Goal: Task Accomplishment & Management: Use online tool/utility

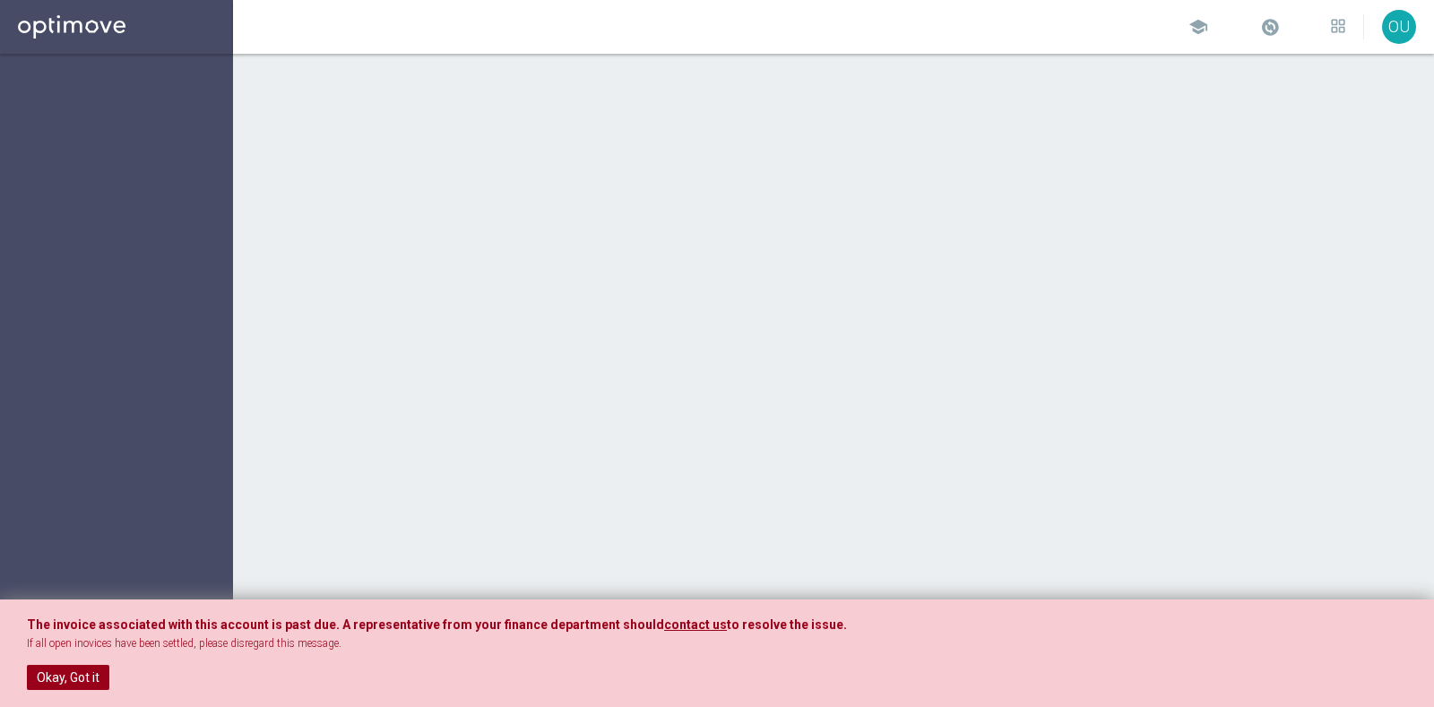
click at [82, 673] on button "Okay, Got it" at bounding box center [68, 677] width 82 height 25
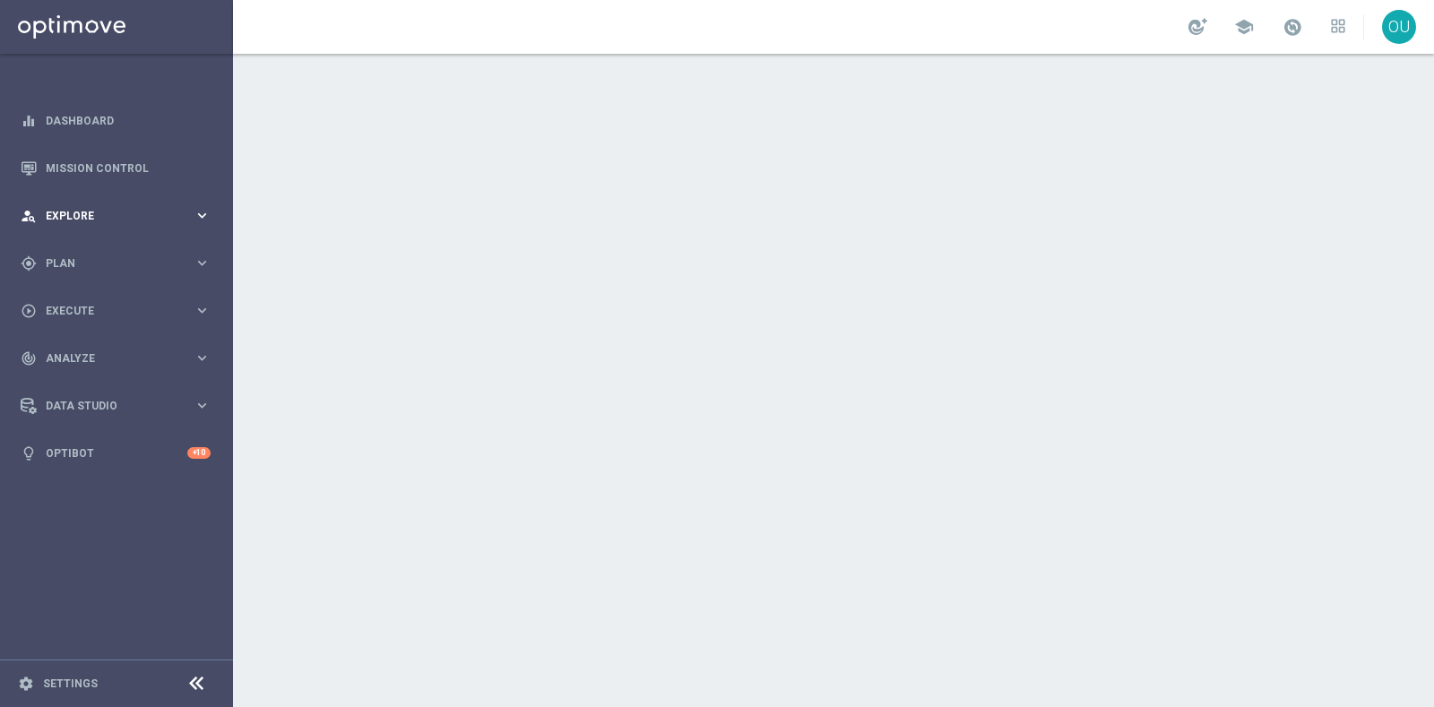
click at [71, 216] on span "Explore" at bounding box center [120, 216] width 148 height 11
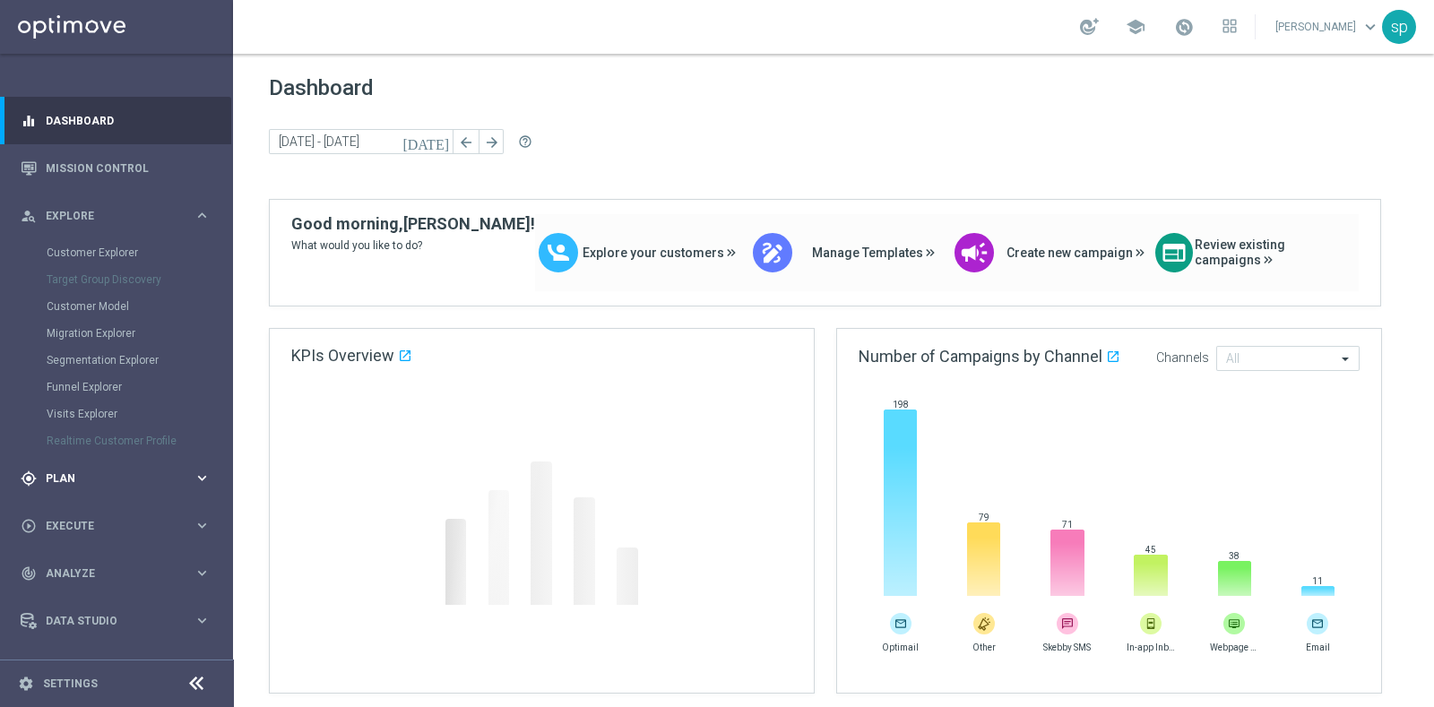
click at [65, 485] on div "gps_fixed Plan" at bounding box center [107, 478] width 173 height 16
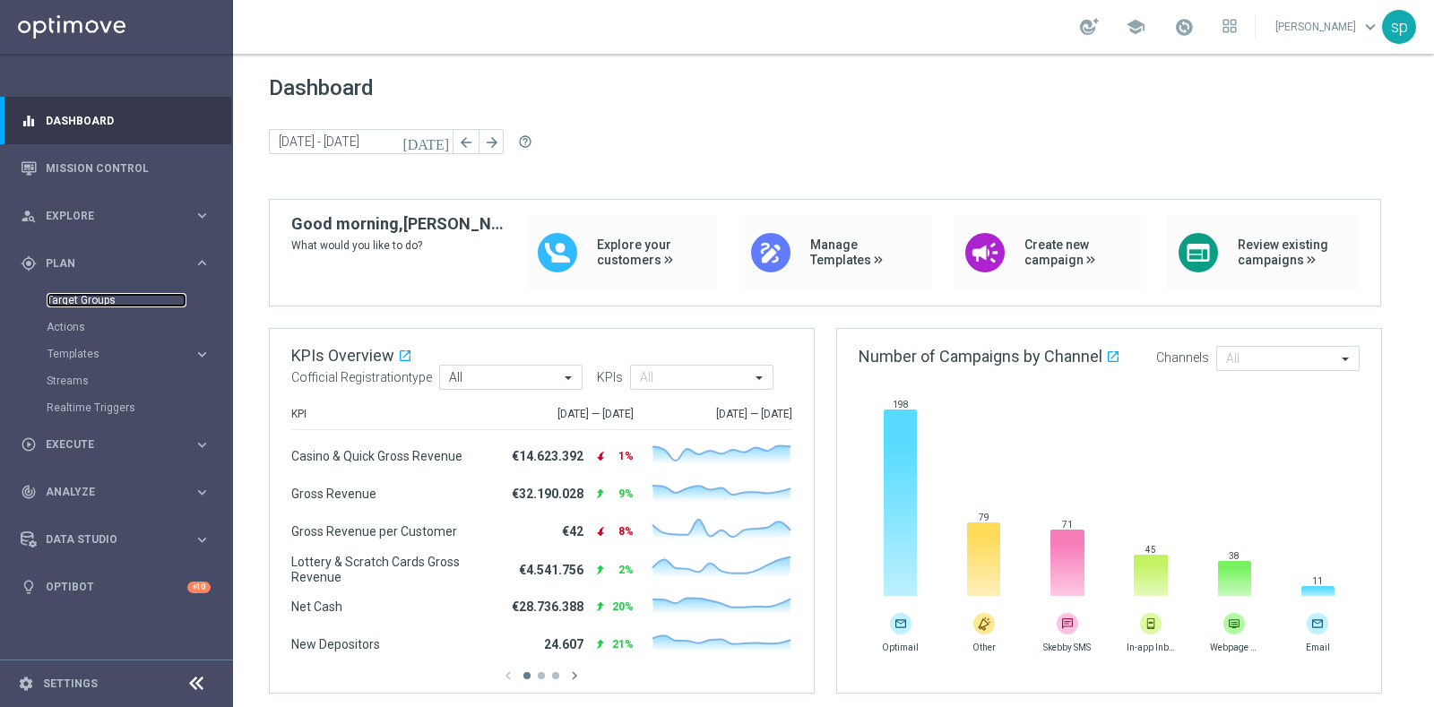
click at [101, 295] on link "Target Groups" at bounding box center [117, 300] width 140 height 14
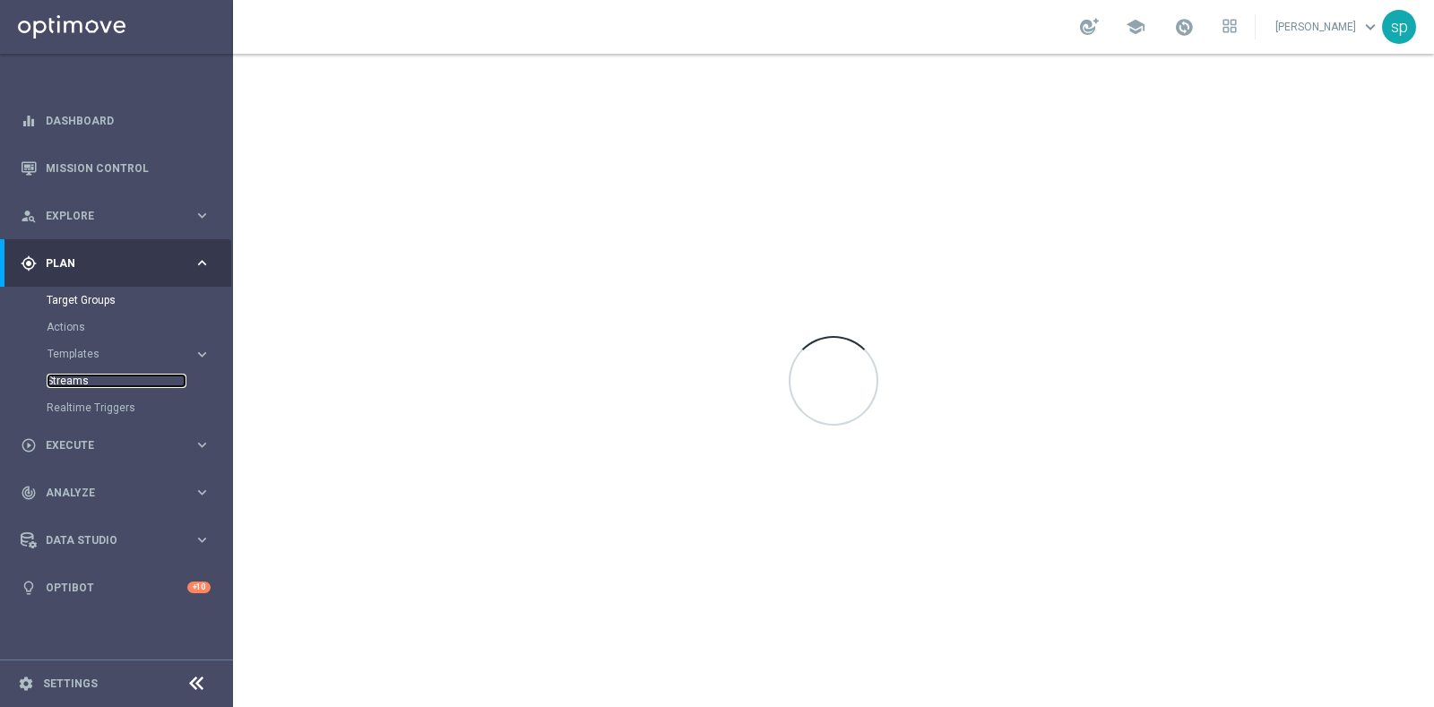
click at [70, 383] on link "Streams" at bounding box center [117, 381] width 140 height 14
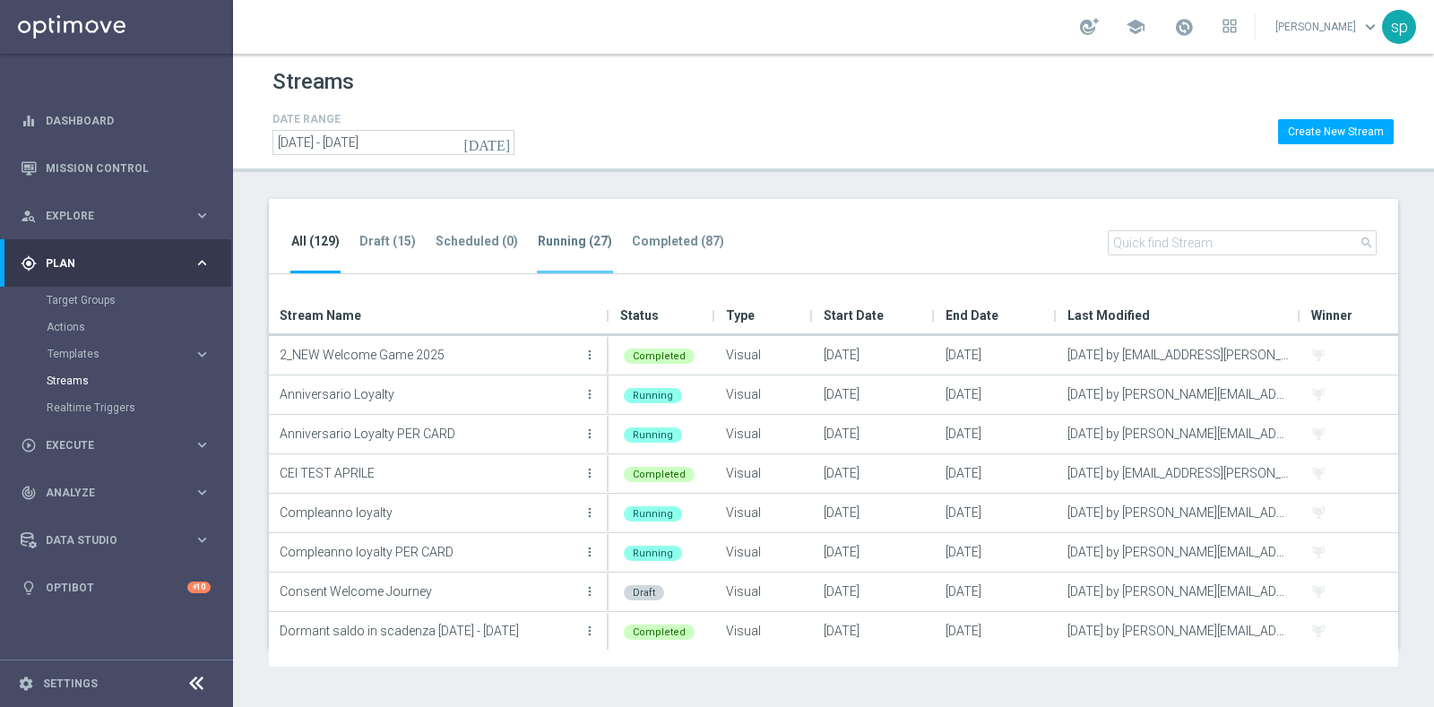
click at [551, 239] on tab-header "Running (27)" at bounding box center [575, 241] width 74 height 15
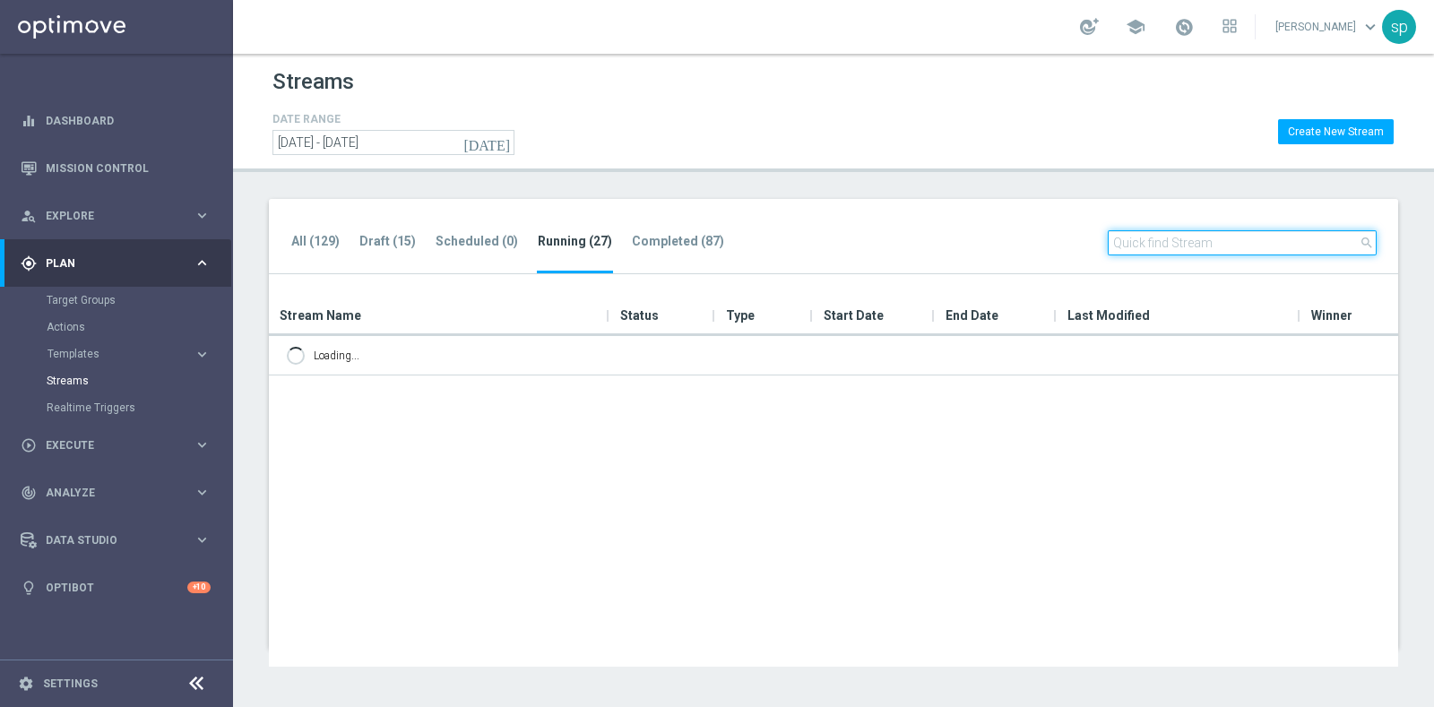
click at [1156, 237] on input "text" at bounding box center [1242, 242] width 269 height 25
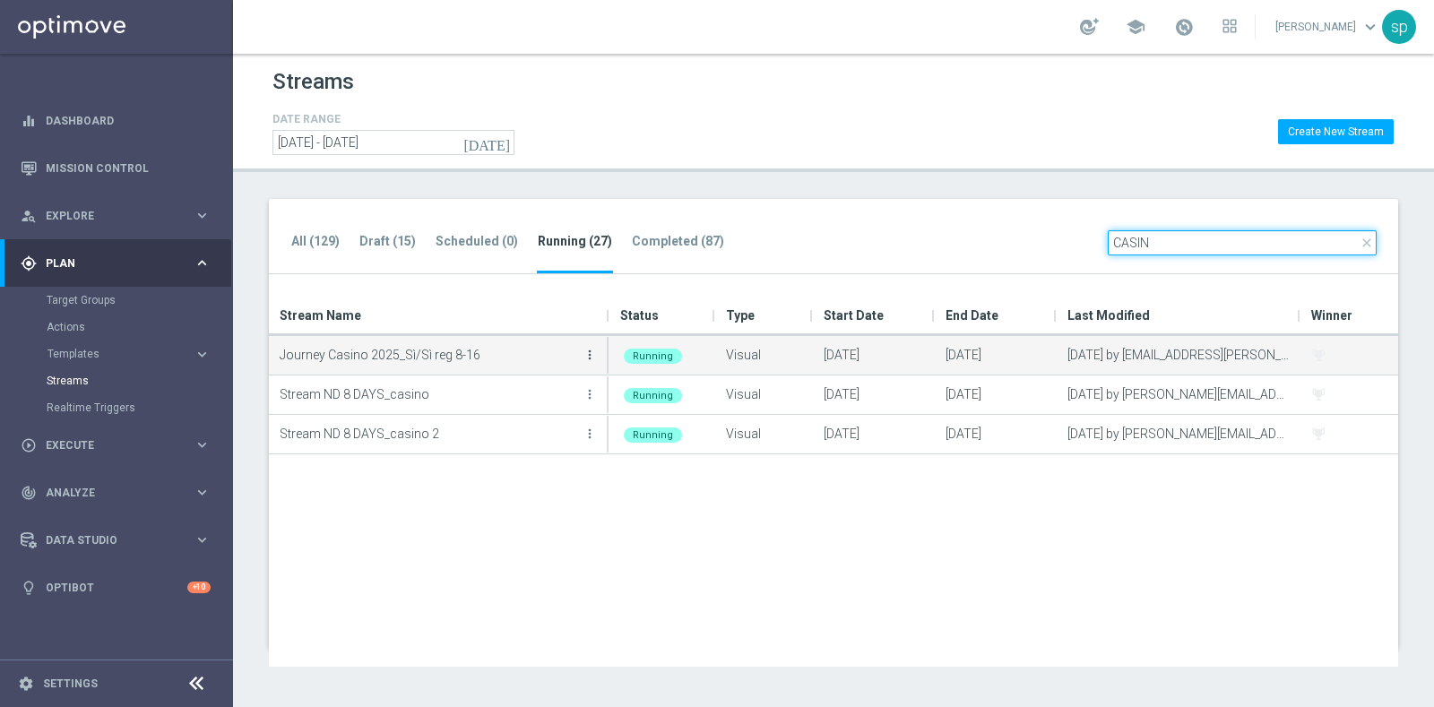
type input "CASIN"
click at [596, 351] on icon "more_vert" at bounding box center [589, 355] width 14 height 14
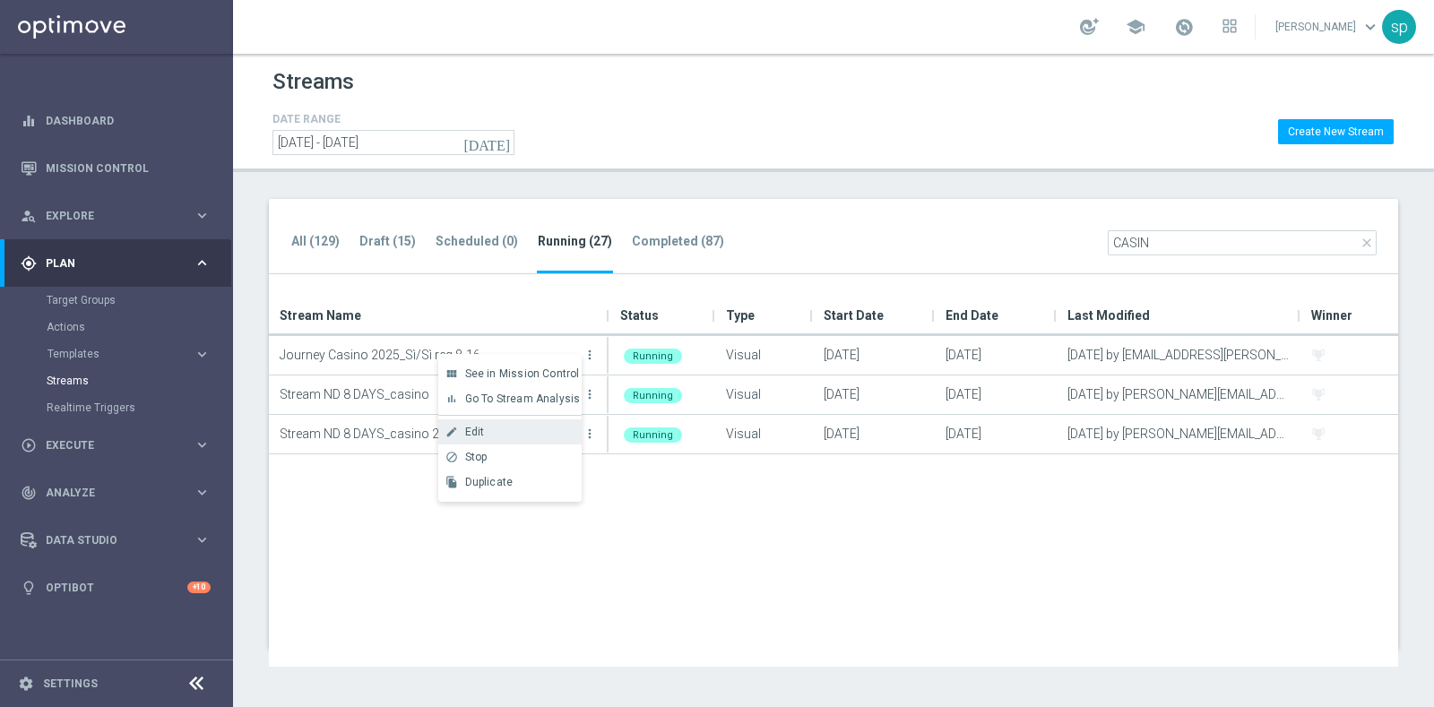
click at [489, 433] on div "Edit" at bounding box center [519, 432] width 108 height 13
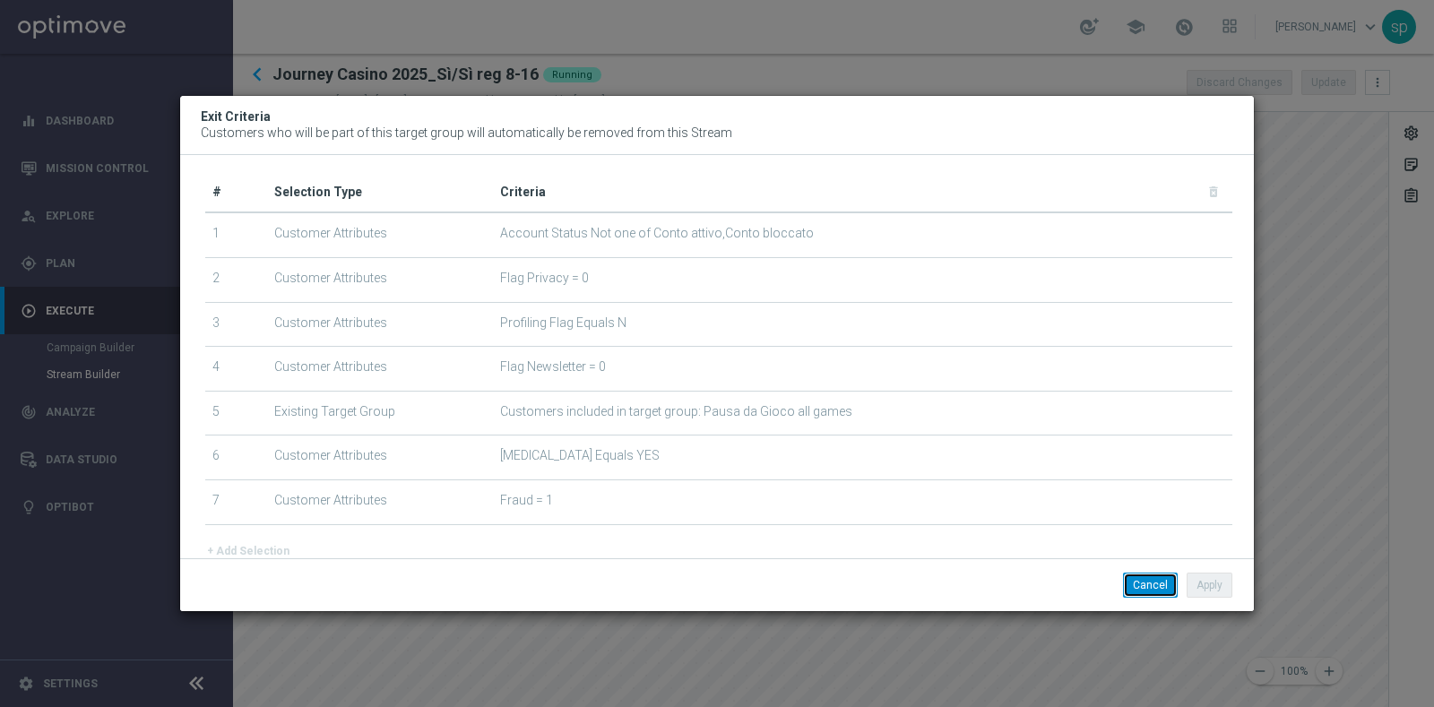
click at [1145, 584] on button "Cancel" at bounding box center [1150, 585] width 55 height 25
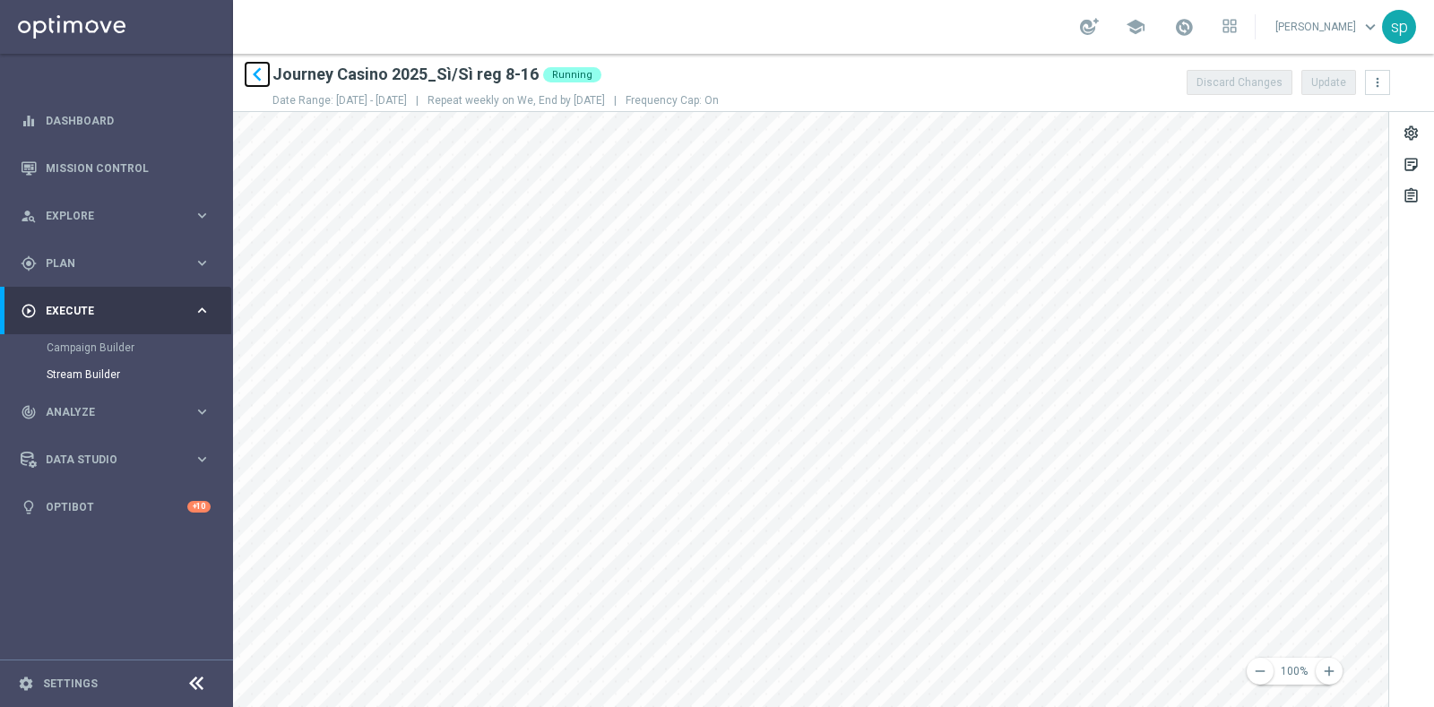
click at [257, 71] on icon "keyboard_arrow_left" at bounding box center [257, 74] width 27 height 27
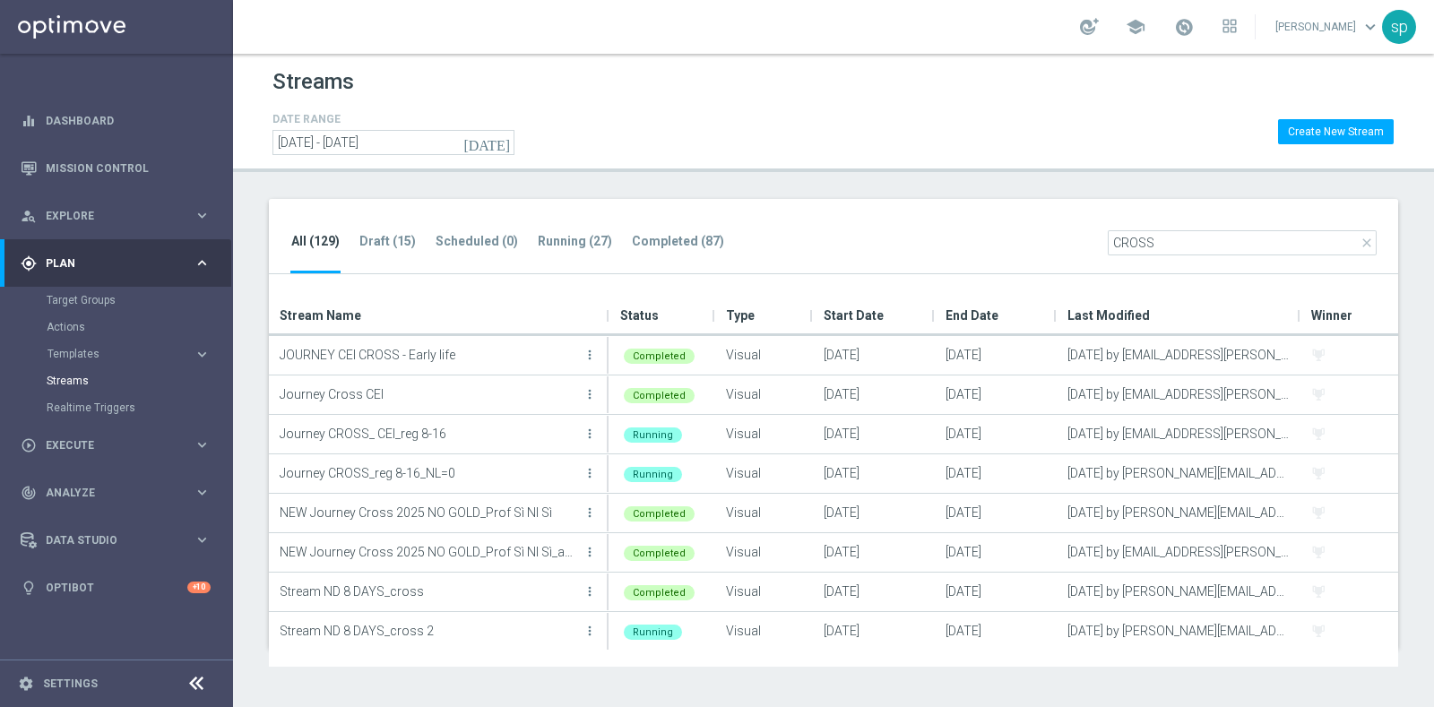
type input "CROSS"
click at [606, 234] on ul "All (129) Draft (15) Scheduled (0) Running (27) Completed (87)" at bounding box center [516, 252] width 453 height 44
click at [581, 239] on tab-header "Running (27)" at bounding box center [575, 241] width 74 height 15
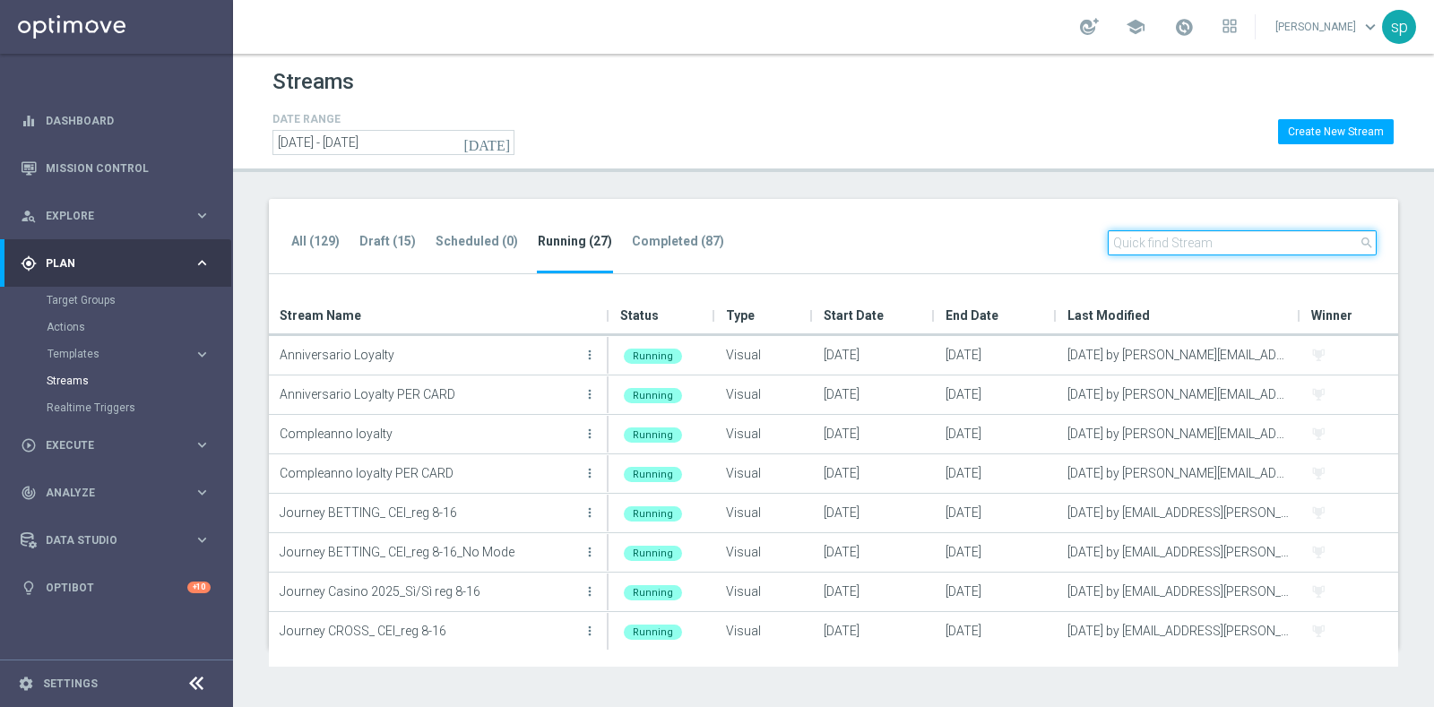
click at [1233, 246] on input "text" at bounding box center [1242, 242] width 269 height 25
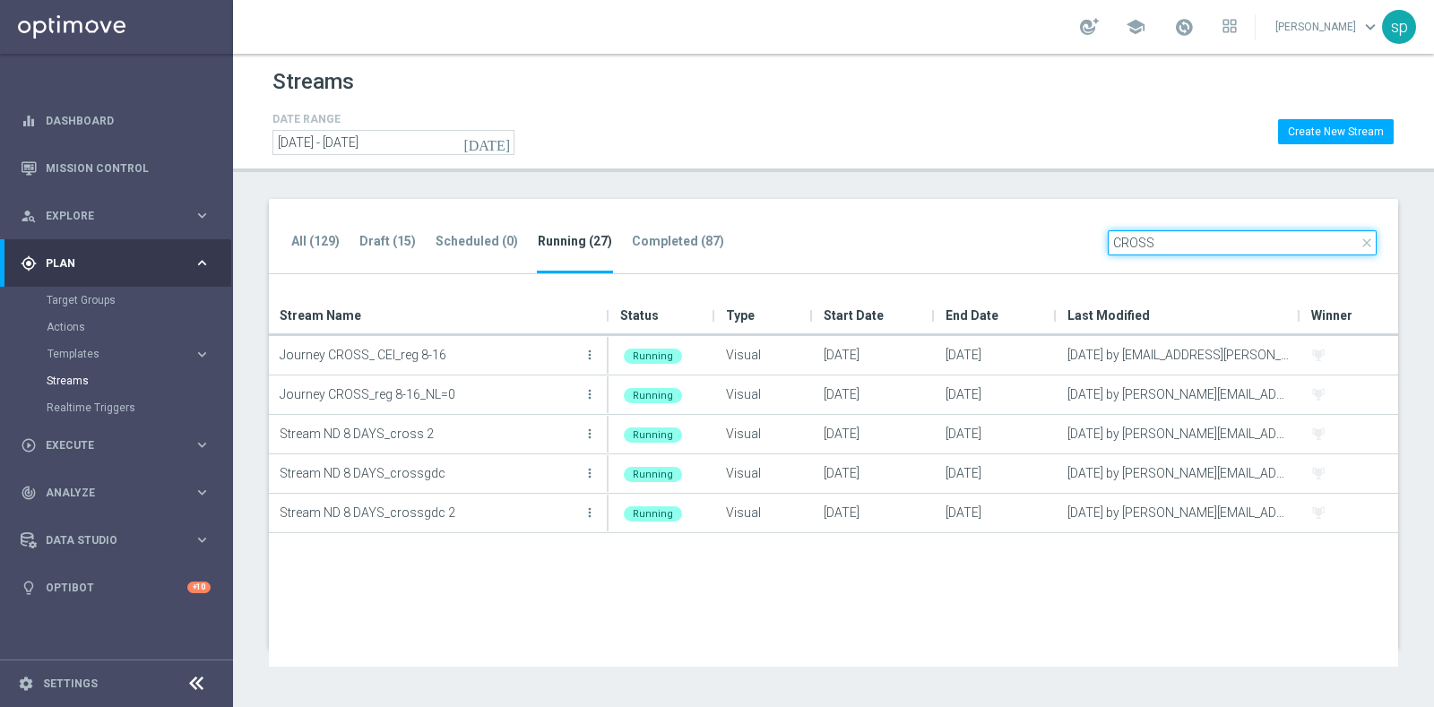
type input "CROSS"
